Goal: Information Seeking & Learning: Check status

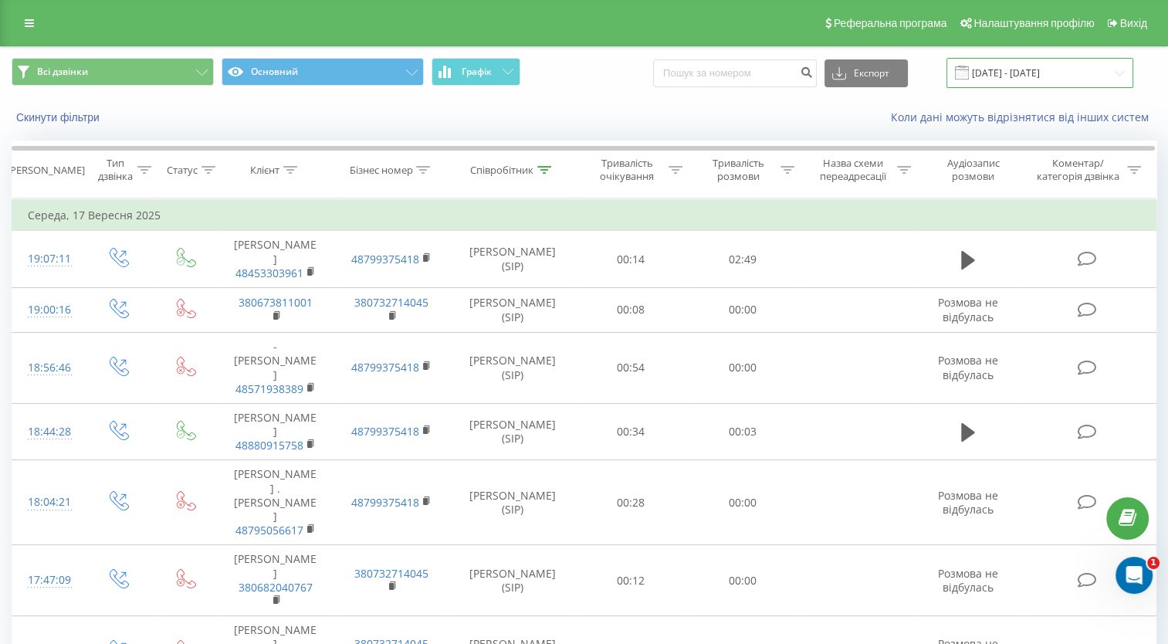
click at [970, 80] on input "[DATE] - [DATE]" at bounding box center [1039, 73] width 187 height 30
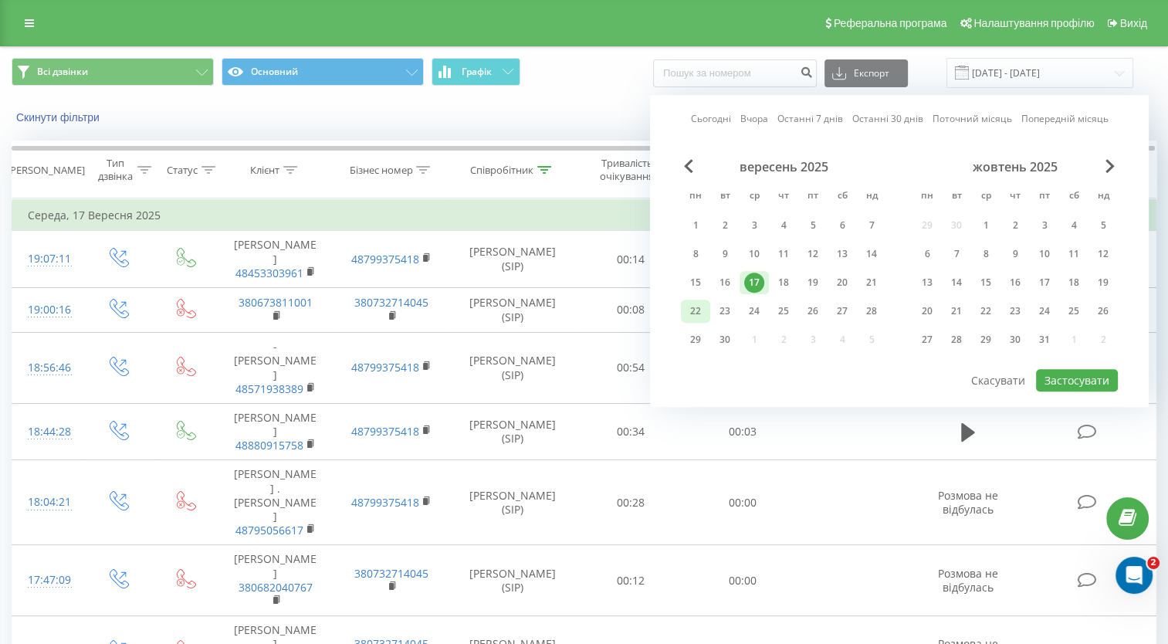
click at [696, 303] on div "22" at bounding box center [695, 311] width 20 height 20
click at [1083, 384] on button "Застосувати" at bounding box center [1077, 380] width 82 height 22
type input "[DATE] - [DATE]"
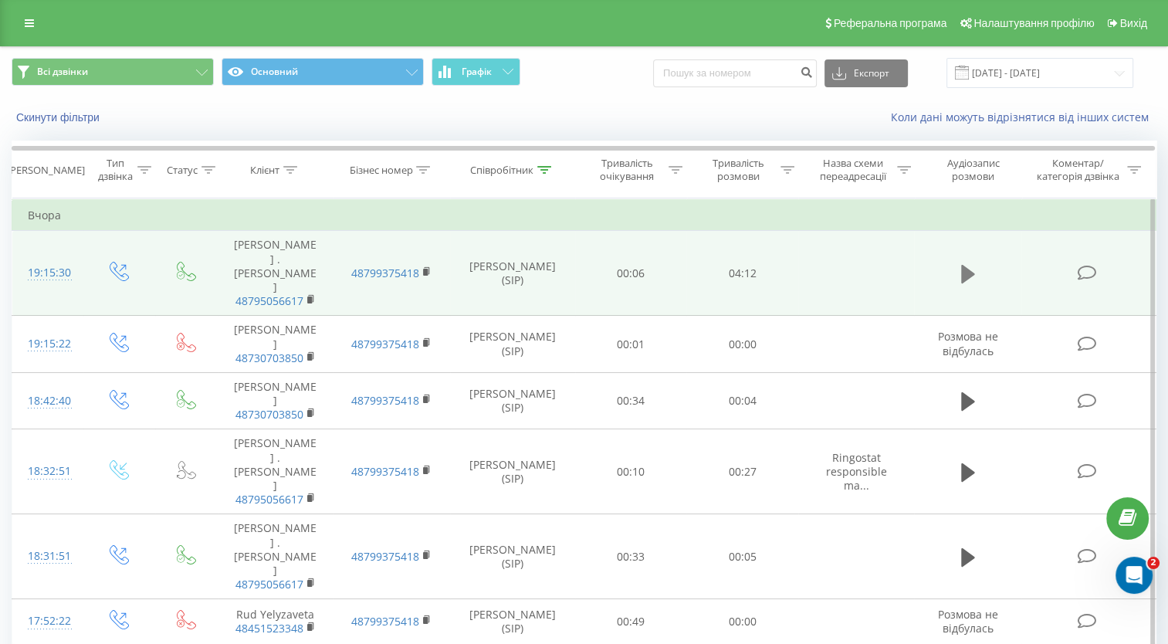
click at [966, 265] on icon at bounding box center [968, 274] width 14 height 19
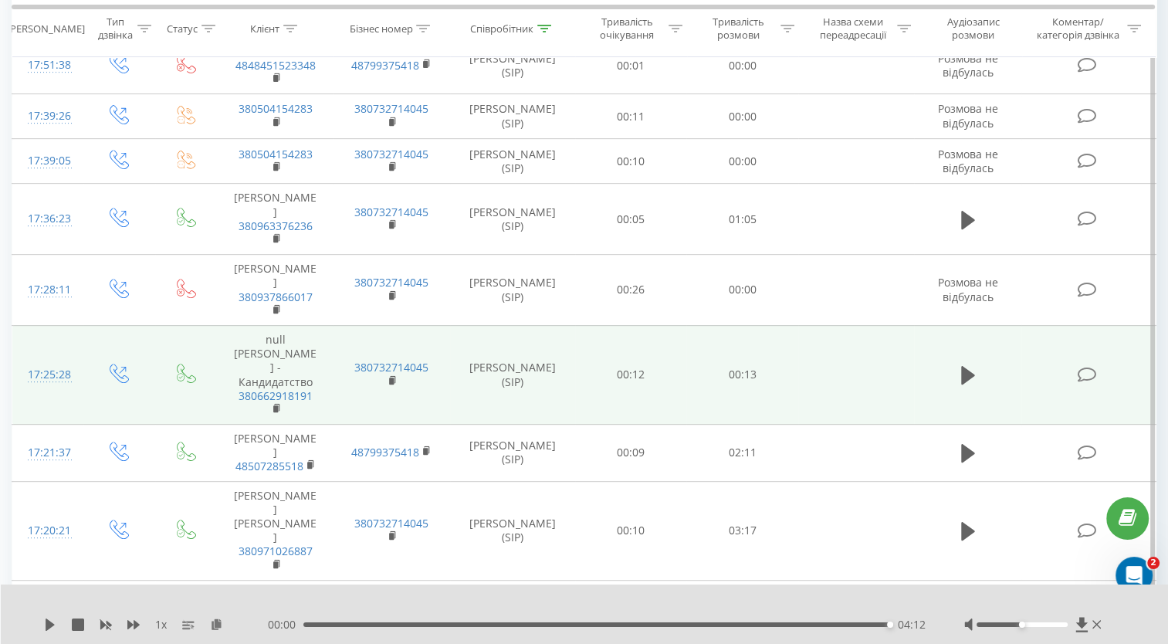
scroll to position [695, 0]
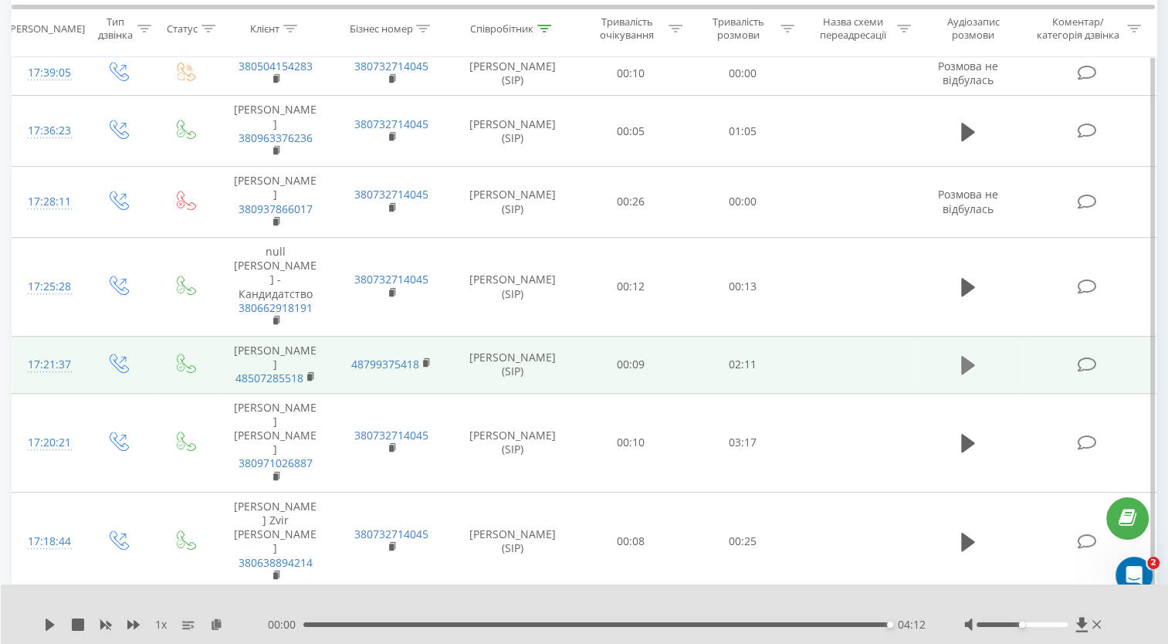
click at [974, 354] on icon at bounding box center [968, 365] width 14 height 22
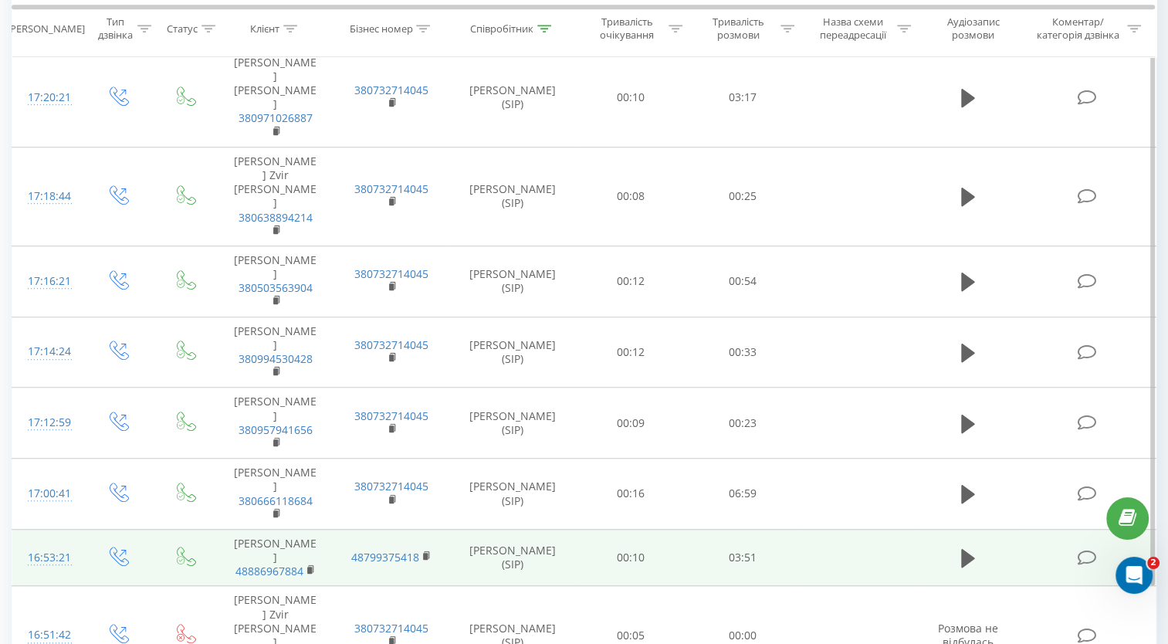
scroll to position [1099, 0]
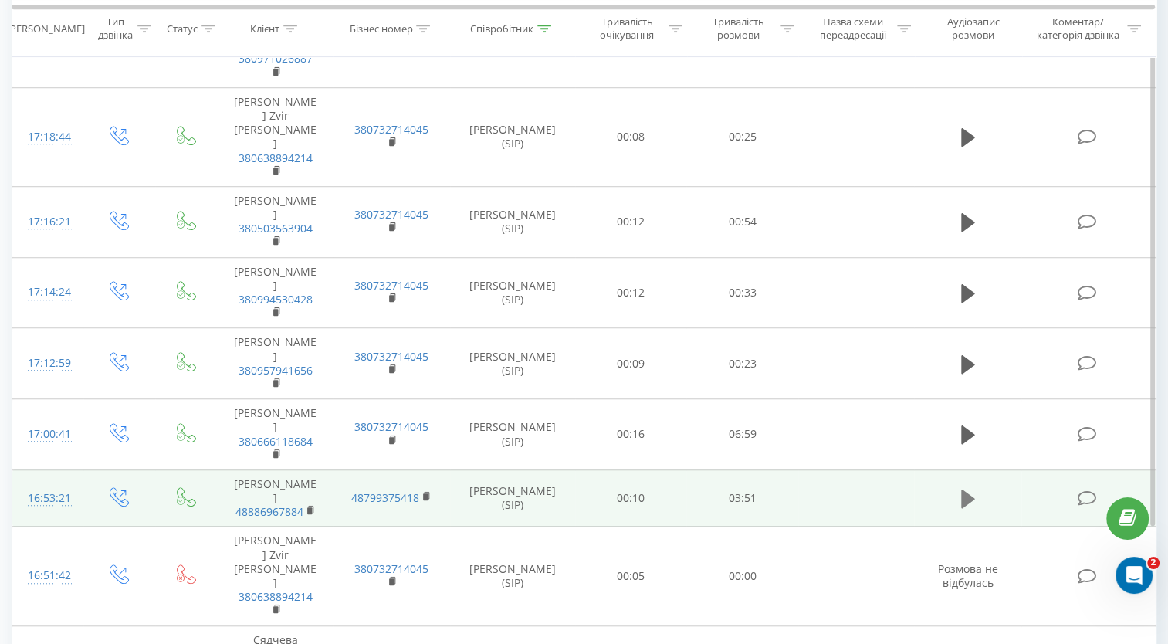
click at [964, 489] on icon at bounding box center [968, 498] width 14 height 19
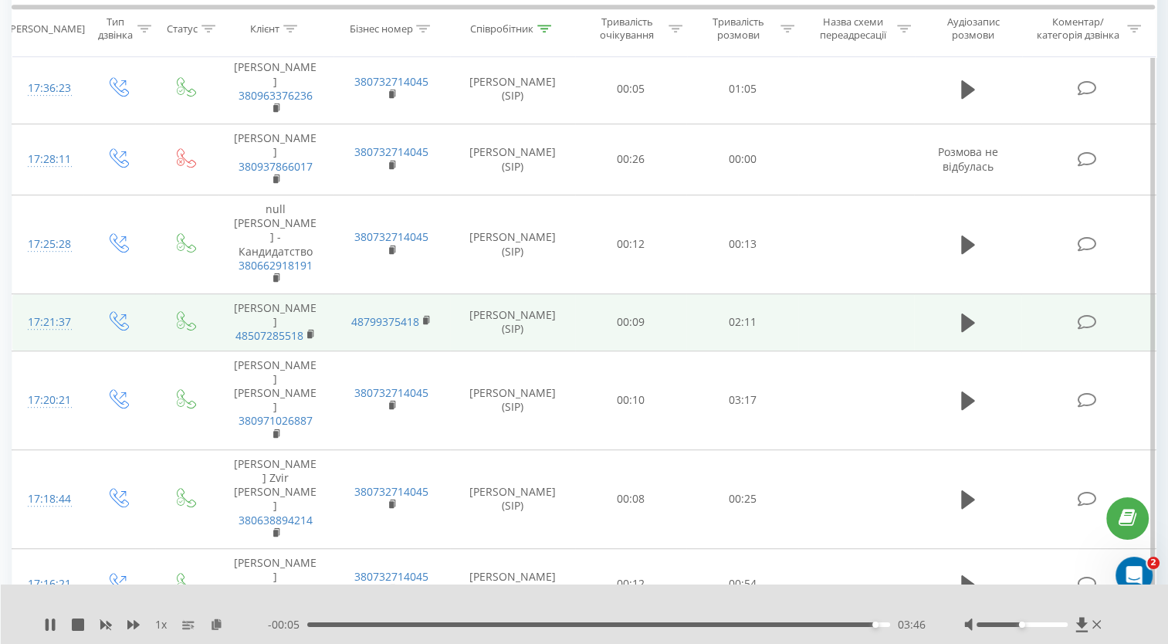
scroll to position [713, 0]
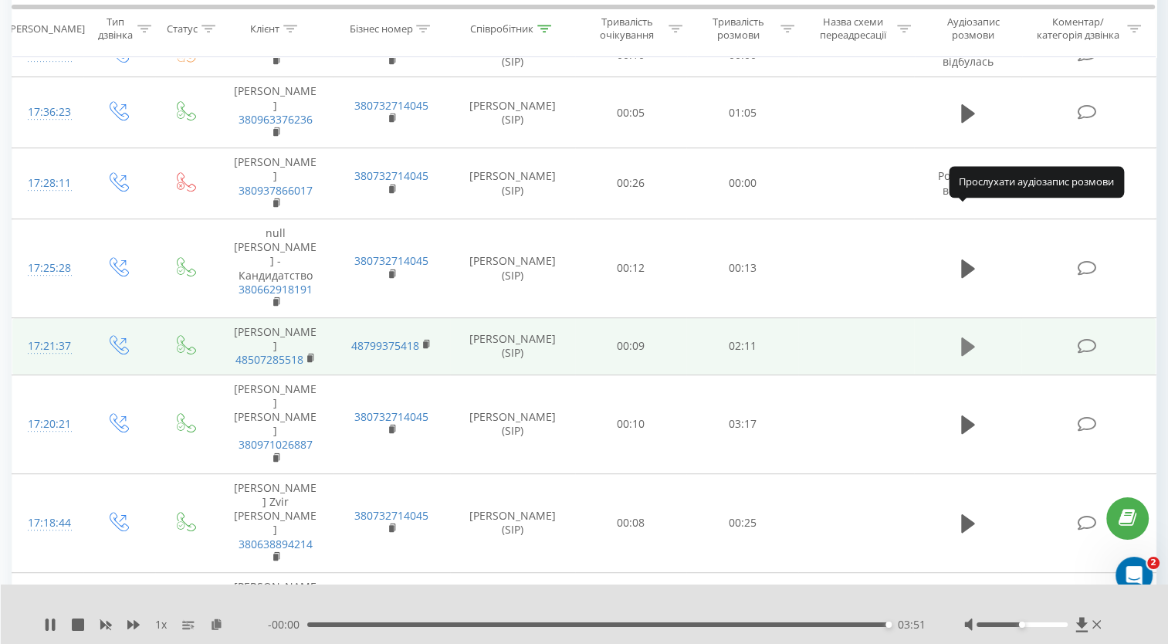
click at [966, 337] on icon at bounding box center [968, 346] width 14 height 19
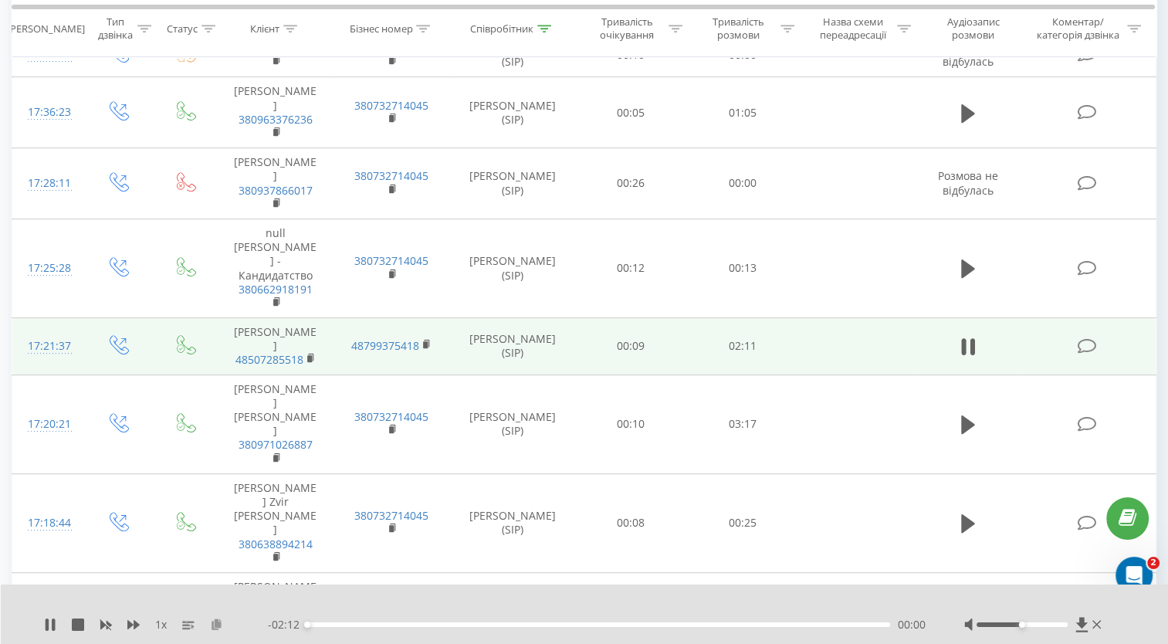
click at [212, 624] on icon at bounding box center [216, 623] width 13 height 11
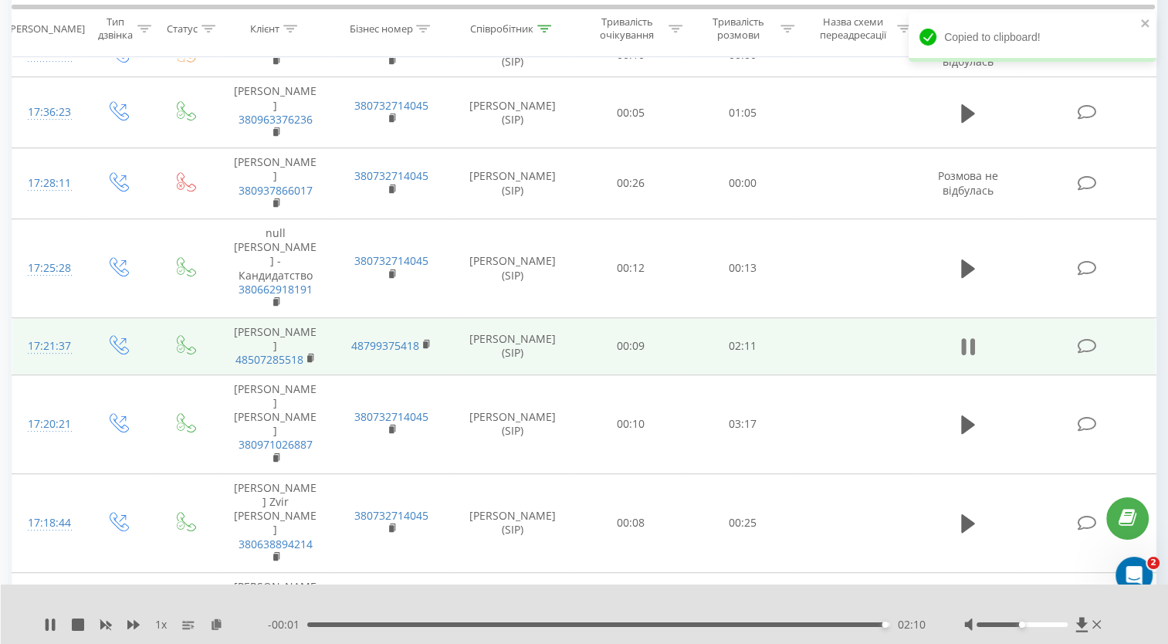
click at [970, 336] on icon at bounding box center [968, 347] width 14 height 22
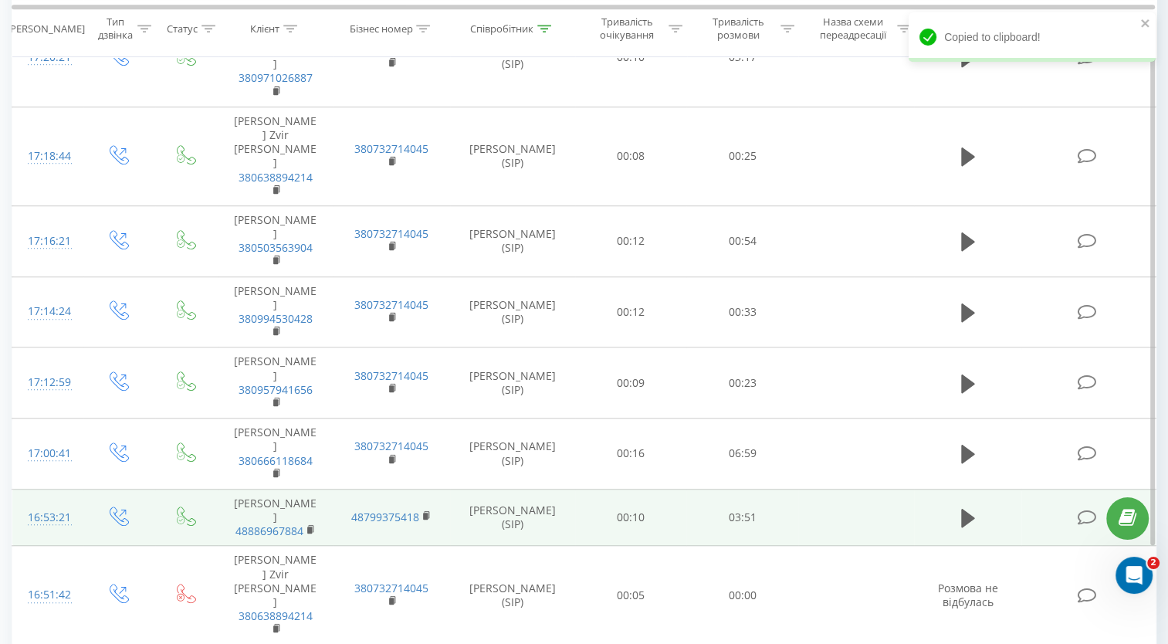
scroll to position [1099, 0]
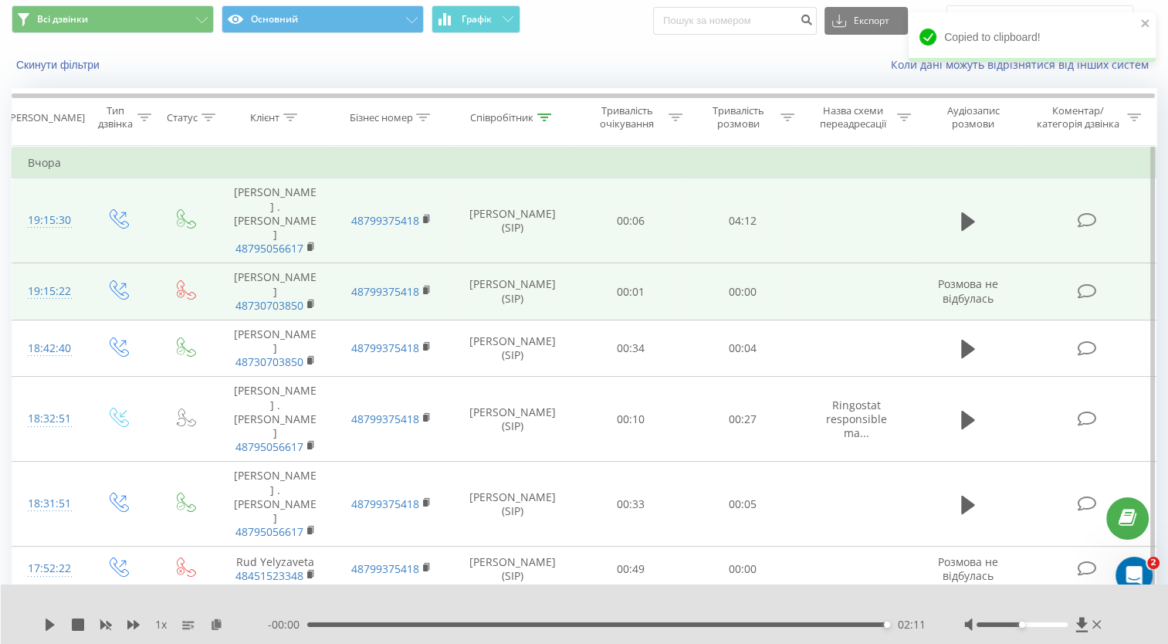
scroll to position [0, 0]
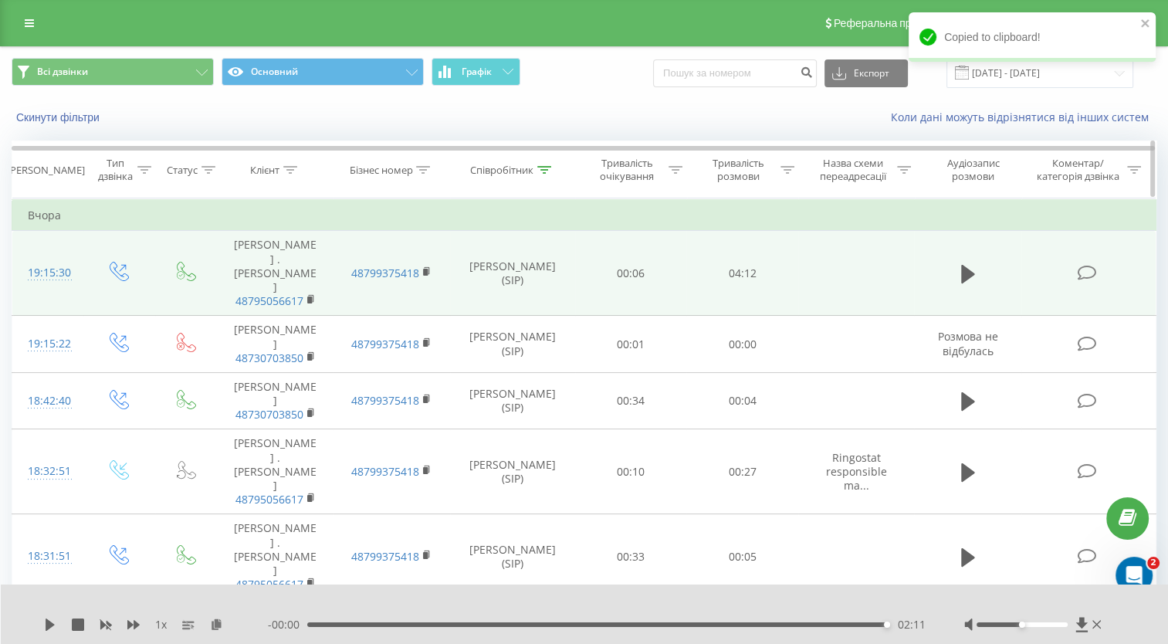
click at [533, 168] on div "Співробітник" at bounding box center [501, 170] width 63 height 13
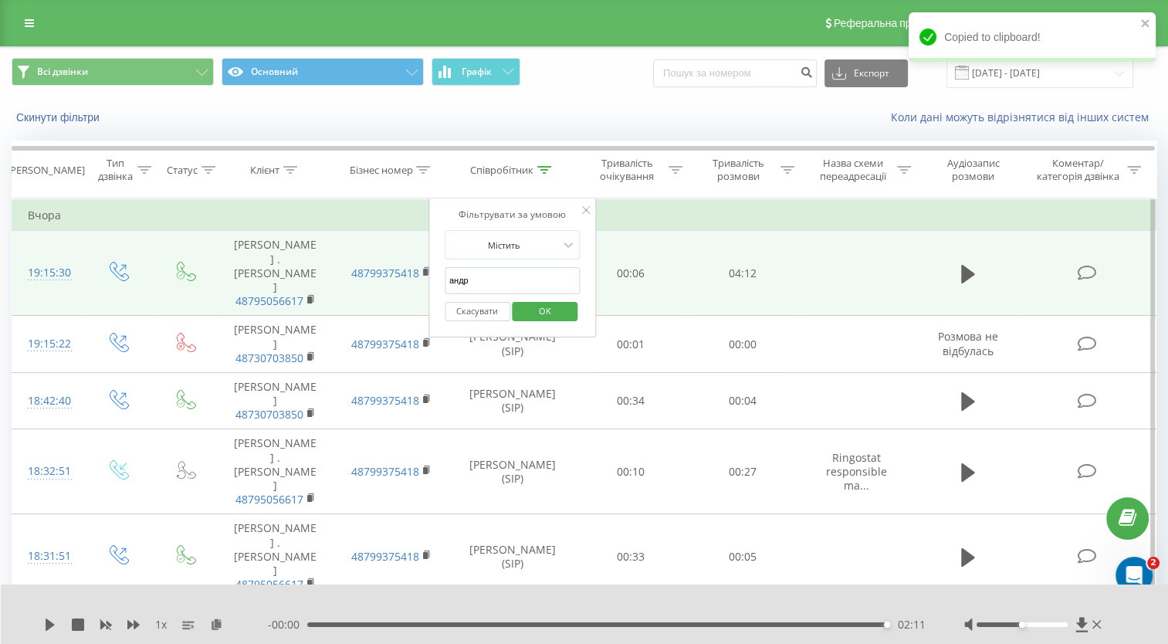
click at [499, 273] on input "андр" at bounding box center [513, 280] width 136 height 27
click at [546, 309] on span "OK" at bounding box center [544, 311] width 43 height 24
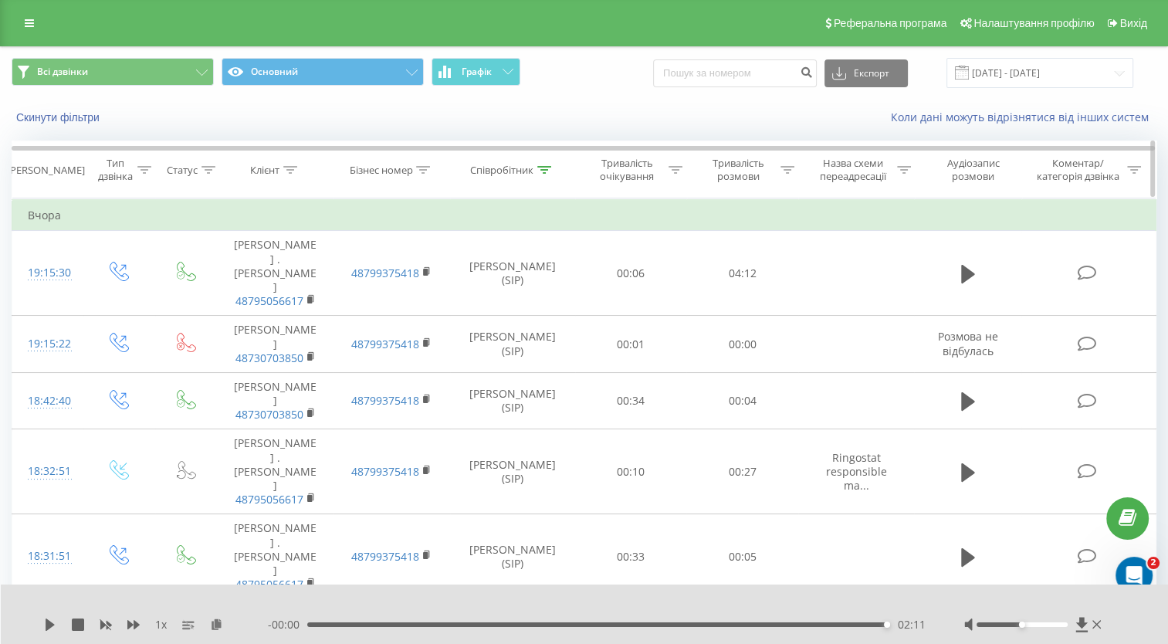
click at [538, 175] on div at bounding box center [544, 170] width 14 height 13
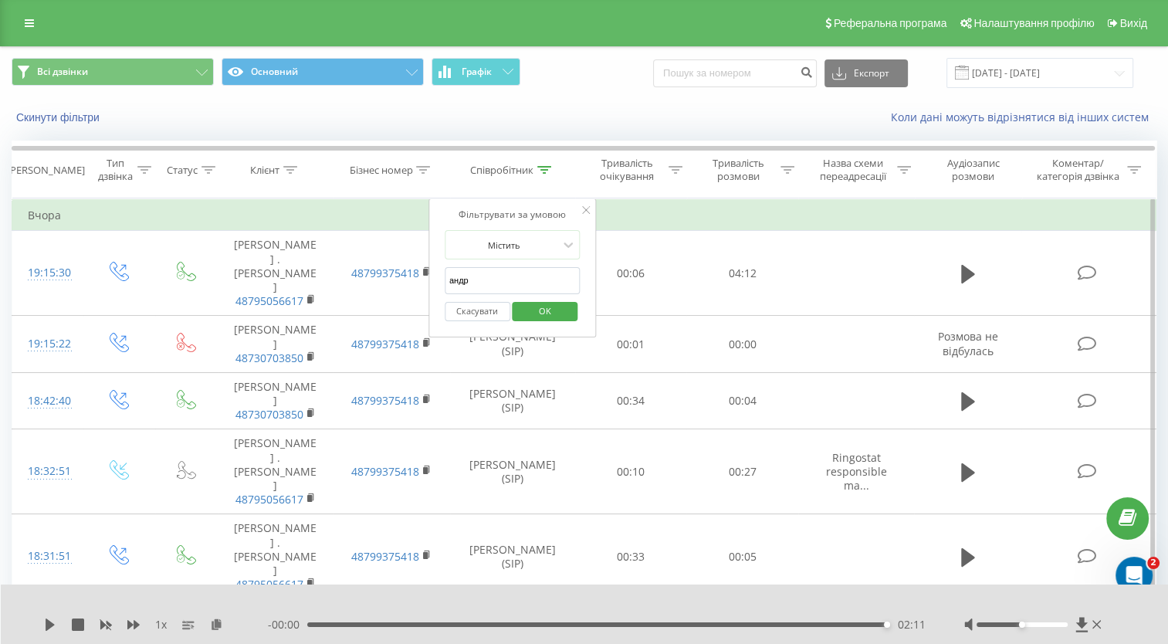
click at [499, 280] on input "андр" at bounding box center [513, 280] width 136 height 27
type input "[PERSON_NAME]"
click at [544, 304] on span "OK" at bounding box center [544, 311] width 43 height 24
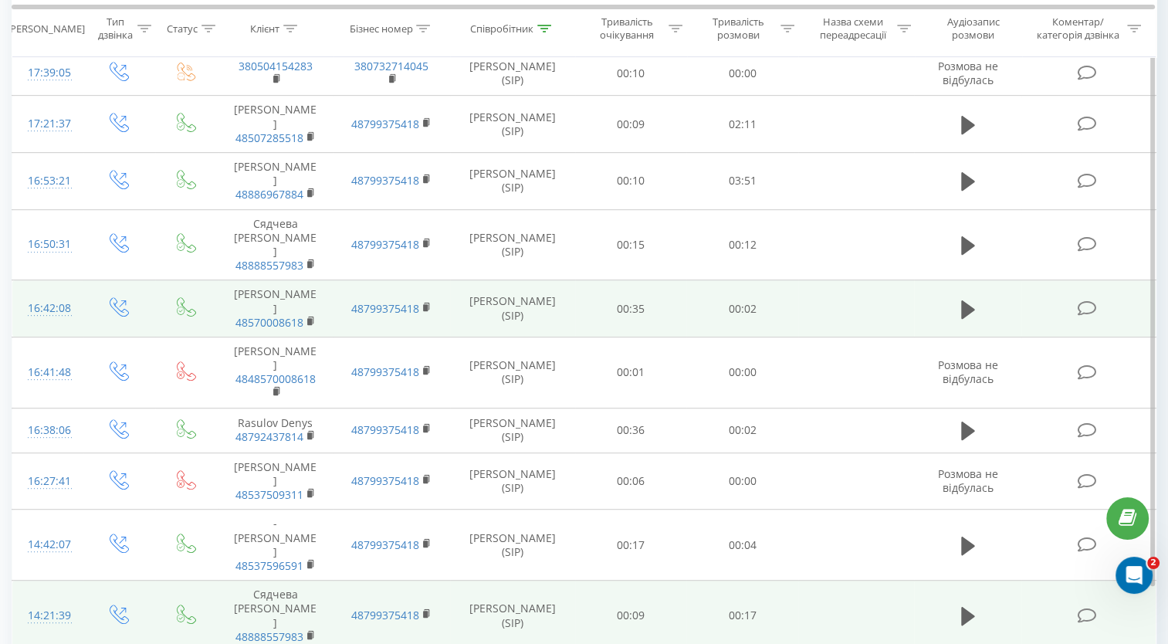
scroll to position [754, 0]
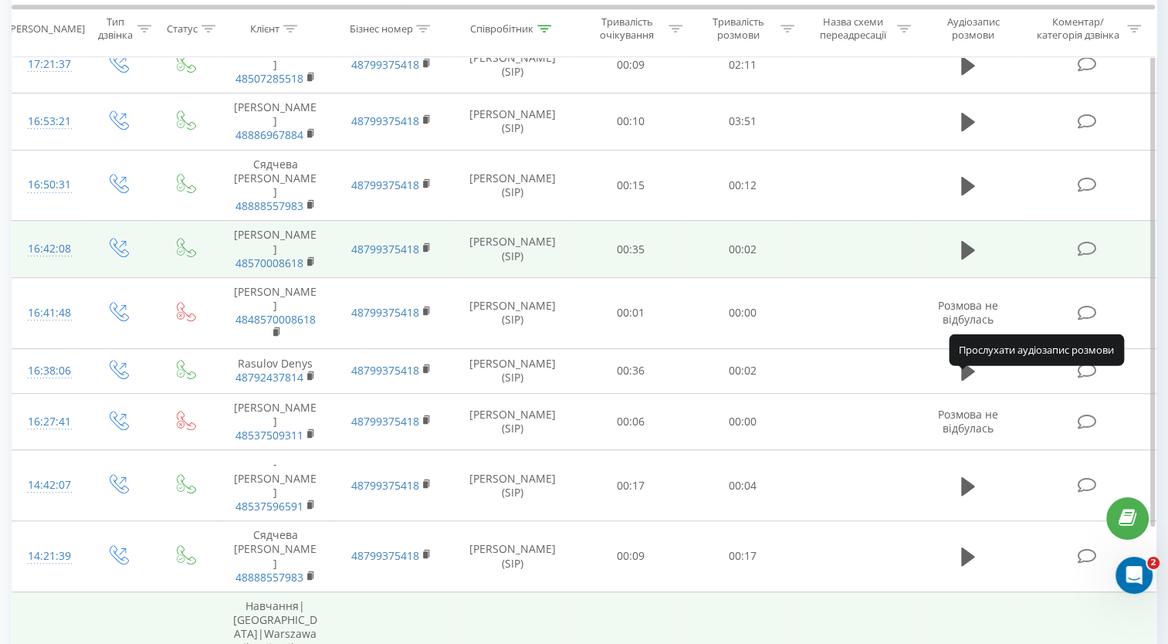
click at [966, 643] on icon at bounding box center [968, 655] width 14 height 19
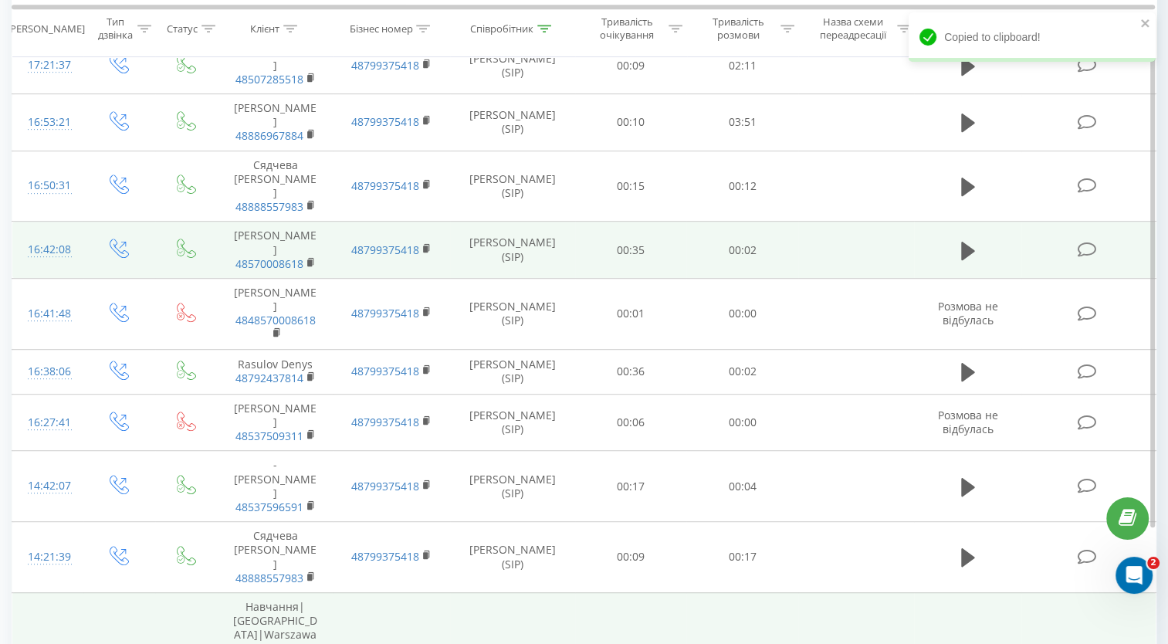
scroll to position [754, 0]
